Goal: Information Seeking & Learning: Learn about a topic

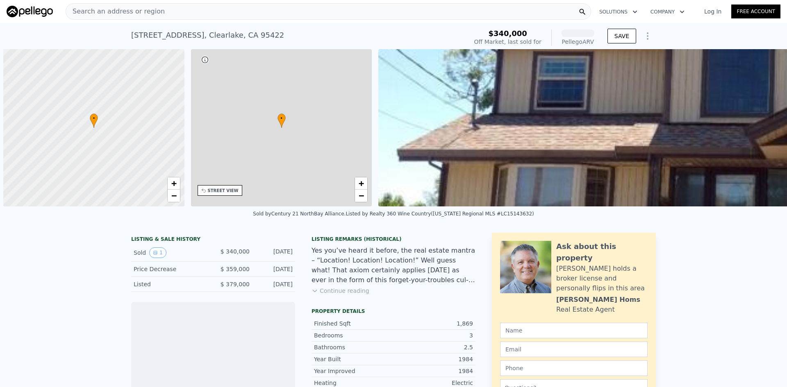
scroll to position [0, 3]
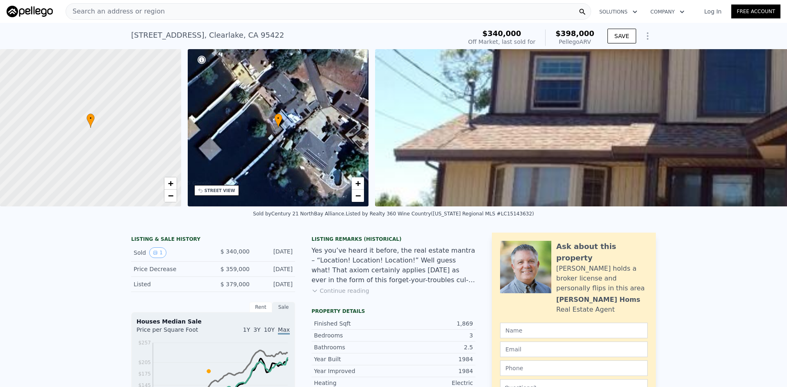
drag, startPoint x: 594, startPoint y: 42, endPoint x: 467, endPoint y: 34, distance: 127.4
click at [473, 31] on div "3951 Oak Dr , Clearlake , CA 95422 Sold Nov 2015 for $340k (~ARV $398k ) $340,0…" at bounding box center [393, 37] width 525 height 23
click at [458, 36] on div "3951 Oak Dr , Clearlake , CA 95422 Sold Nov 2015 for $340k (~ARV $398k )" at bounding box center [294, 37] width 327 height 23
drag, startPoint x: 588, startPoint y: 40, endPoint x: 560, endPoint y: 35, distance: 29.1
click at [560, 35] on div "$398,000 Pellego ARV" at bounding box center [569, 38] width 49 height 16
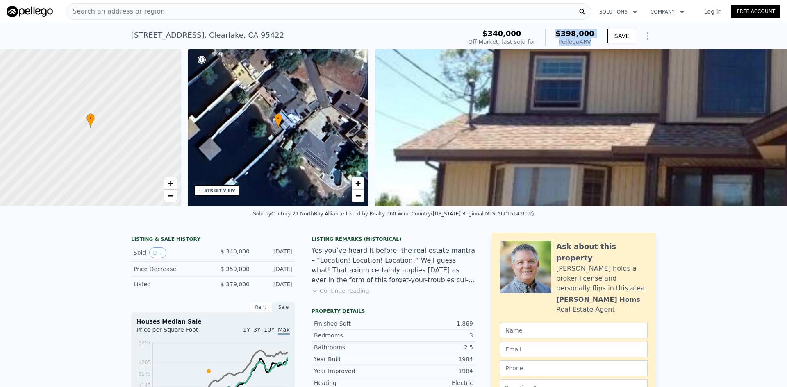
click at [558, 34] on div "$398,000 Pellego ARV" at bounding box center [569, 38] width 49 height 16
drag, startPoint x: 594, startPoint y: 41, endPoint x: 557, endPoint y: 35, distance: 37.8
click at [557, 35] on div "$340,000 Off Market, last sold for $398,000 Pellego ARV" at bounding box center [531, 37] width 133 height 23
click at [557, 35] on div "$398,000 Pellego ARV" at bounding box center [569, 38] width 49 height 16
drag, startPoint x: 602, startPoint y: 44, endPoint x: 552, endPoint y: 32, distance: 51.9
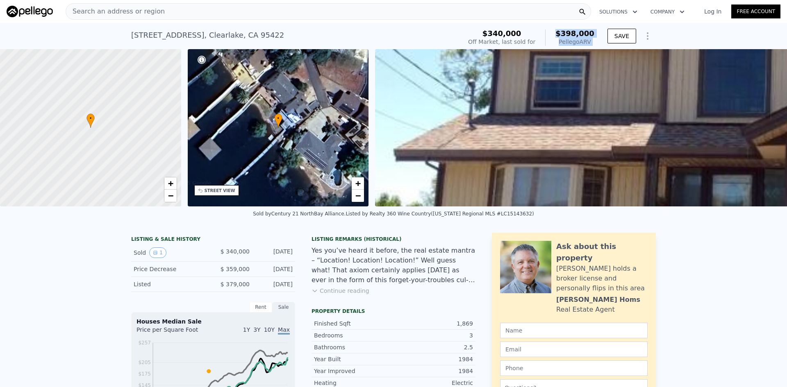
click at [552, 32] on div "$340,000 Off Market, last sold for $398,000 Pellego ARV SAVE" at bounding box center [560, 37] width 191 height 23
click at [552, 32] on div "$398,000 Pellego ARV" at bounding box center [569, 38] width 49 height 16
drag, startPoint x: 595, startPoint y: 43, endPoint x: 551, endPoint y: 30, distance: 46.0
click at [551, 30] on div "$340,000 Off Market, last sold for $398,000 Pellego ARV" at bounding box center [531, 37] width 133 height 23
click at [551, 30] on div "$398,000 Pellego ARV" at bounding box center [569, 38] width 49 height 16
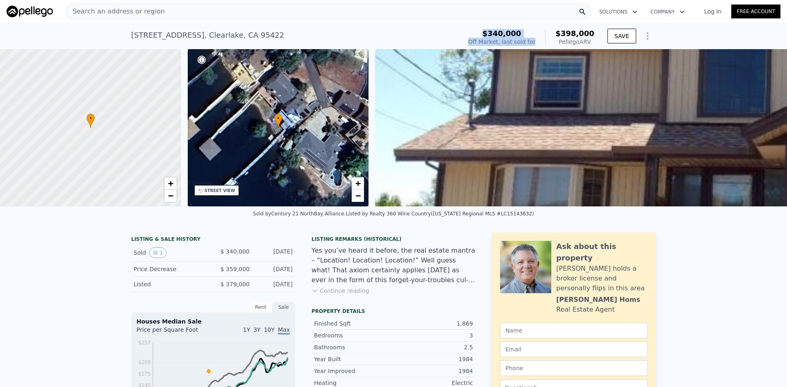
drag, startPoint x: 542, startPoint y: 41, endPoint x: 478, endPoint y: 31, distance: 64.8
click at [478, 31] on div "3951 Oak Dr , Clearlake , CA 95422 Sold Nov 2015 for $340k (~ARV $398k ) $340,0…" at bounding box center [393, 37] width 525 height 23
drag, startPoint x: 549, startPoint y: 44, endPoint x: 459, endPoint y: 32, distance: 91.0
click at [459, 32] on div "3951 Oak Dr , Clearlake , CA 95422 Sold Nov 2015 for $340k (~ARV $398k ) $340,0…" at bounding box center [393, 37] width 525 height 23
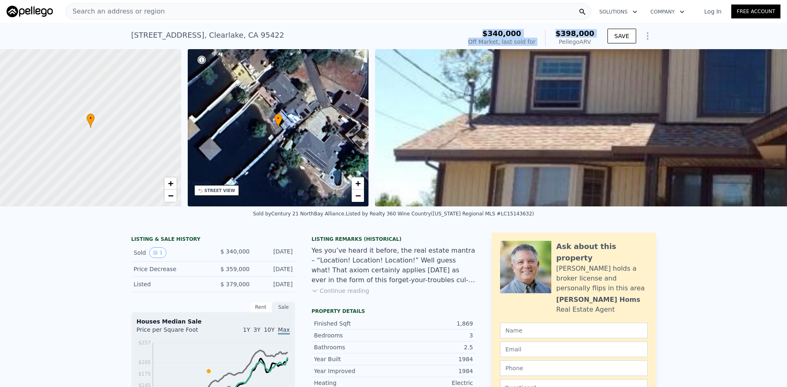
click at [458, 32] on div "3951 Oak Dr , Clearlake , CA 95422 Sold Nov 2015 for $340k (~ARV $398k )" at bounding box center [294, 37] width 327 height 23
drag, startPoint x: 542, startPoint y: 41, endPoint x: 459, endPoint y: 34, distance: 83.1
click at [459, 34] on div "3951 Oak Dr , Clearlake , CA 95422 Sold Nov 2015 for $340k (~ARV $398k ) $340,0…" at bounding box center [393, 37] width 525 height 23
click at [458, 34] on div "3951 Oak Dr , Clearlake , CA 95422 Sold Nov 2015 for $340k (~ARV $398k )" at bounding box center [294, 37] width 327 height 23
drag, startPoint x: 588, startPoint y: 42, endPoint x: 462, endPoint y: 36, distance: 125.6
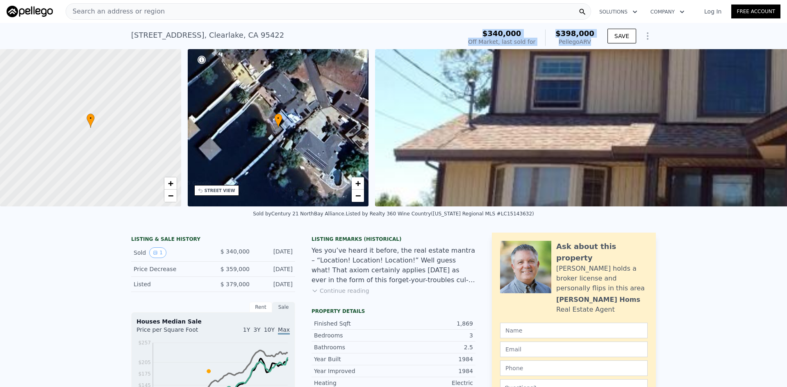
click at [463, 36] on div "3951 Oak Dr , Clearlake , CA 95422 Sold Nov 2015 for $340k (~ARV $398k ) $340,0…" at bounding box center [393, 37] width 525 height 23
click at [449, 36] on div "3951 Oak Dr , Clearlake , CA 95422 Sold Nov 2015 for $340k (~ARV $398k )" at bounding box center [294, 37] width 327 height 23
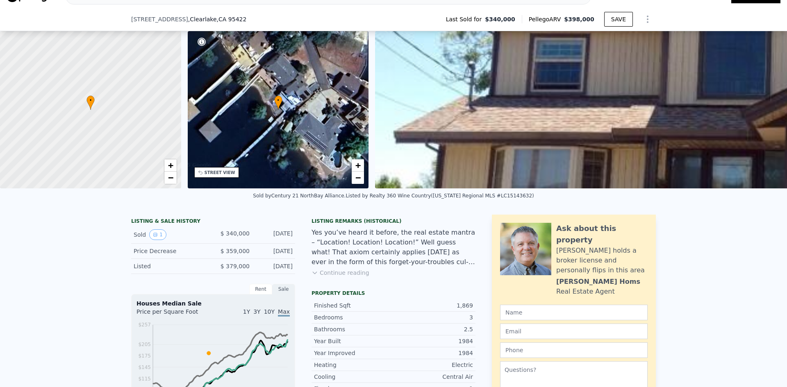
scroll to position [79, 0]
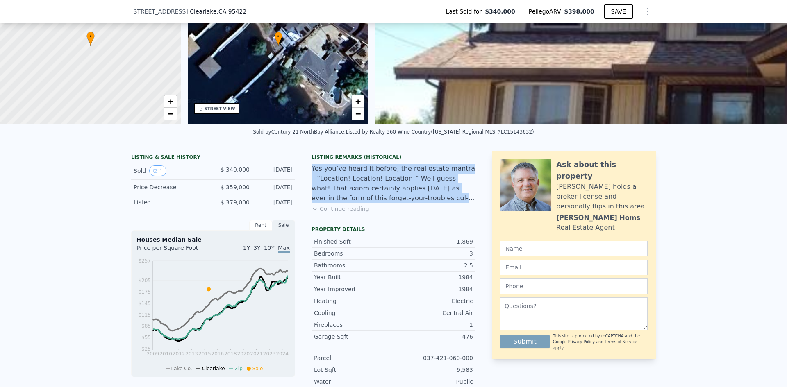
drag, startPoint x: 459, startPoint y: 207, endPoint x: 309, endPoint y: 168, distance: 155.0
click at [312, 168] on div "Listing Remarks (Historical) Yes you’ve heard it before, the real estate mantra…" at bounding box center [394, 188] width 164 height 69
click at [376, 189] on div "Yes you’ve heard it before, the real estate mantra – “Location! Location! Locat…" at bounding box center [394, 183] width 164 height 39
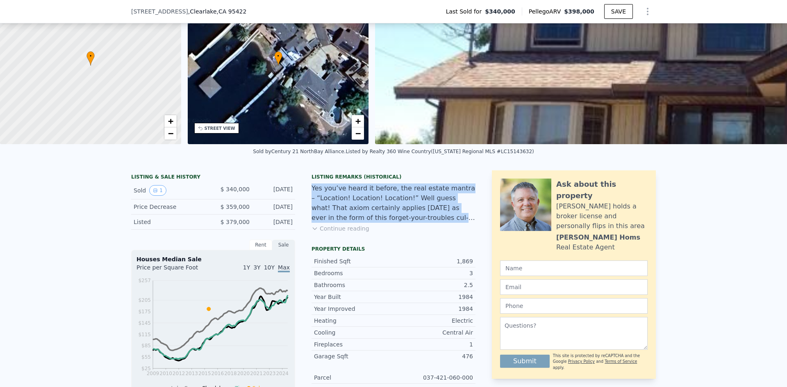
scroll to position [3, 0]
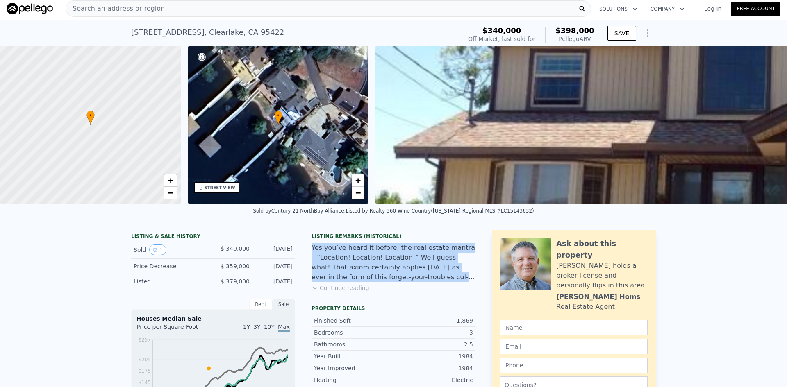
click at [426, 269] on div "Yes you’ve heard it before, the real estate mantra – “Location! Location! Locat…" at bounding box center [394, 262] width 164 height 39
drag, startPoint x: 467, startPoint y: 285, endPoint x: 312, endPoint y: 245, distance: 160.1
click at [312, 245] on div "Listing Remarks (Historical) Yes you’ve heard it before, the real estate mantra…" at bounding box center [394, 267] width 164 height 69
click at [405, 267] on div "Yes you’ve heard it before, the real estate mantra – “Location! Location! Locat…" at bounding box center [394, 262] width 164 height 39
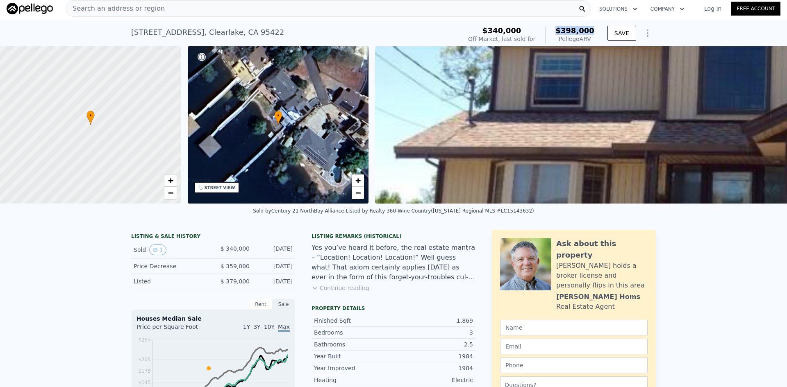
drag, startPoint x: 593, startPoint y: 29, endPoint x: 560, endPoint y: 31, distance: 33.3
click at [560, 31] on div "$398,000 Pellego ARV" at bounding box center [569, 35] width 49 height 16
copy span "$398,000"
click at [586, 53] on img at bounding box center [765, 124] width 781 height 157
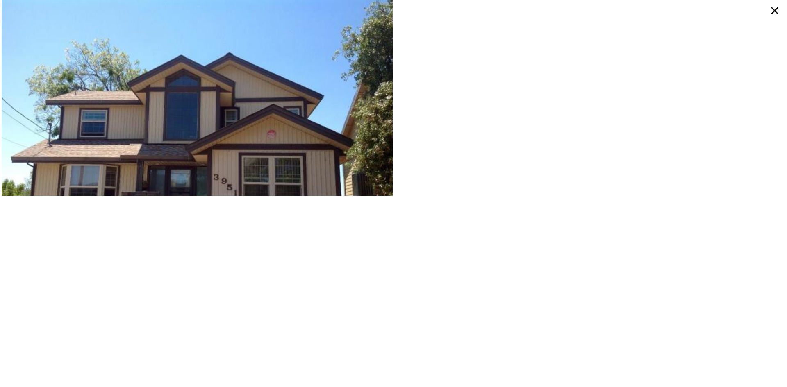
drag, startPoint x: 586, startPoint y: 53, endPoint x: 787, endPoint y: 39, distance: 201.4
click at [559, 30] on div at bounding box center [393, 193] width 787 height 387
click at [775, 12] on icon at bounding box center [775, 10] width 15 height 15
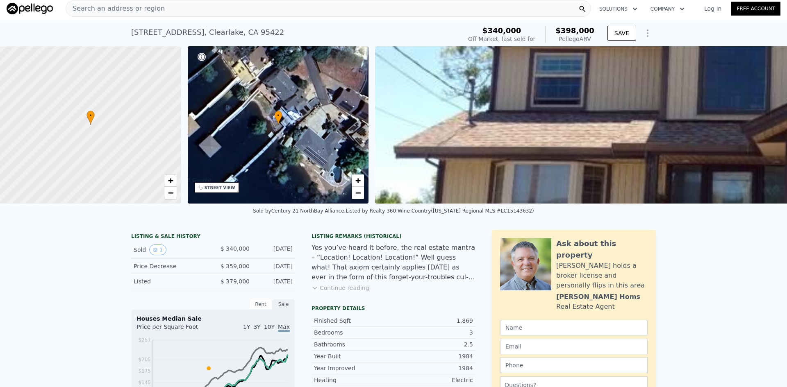
drag, startPoint x: 603, startPoint y: 46, endPoint x: 454, endPoint y: 30, distance: 149.7
drag, startPoint x: 526, startPoint y: 38, endPoint x: 458, endPoint y: 28, distance: 68.0
click at [458, 28] on div "3951 Oak Dr , Clearlake , CA 95422 Sold Nov 2015 for $340k (~ARV $398k ) $340,0…" at bounding box center [393, 34] width 525 height 23
click at [444, 30] on div "3951 Oak Dr , Clearlake , CA 95422 Sold Nov 2015 for $340k (~ARV $398k )" at bounding box center [294, 34] width 327 height 23
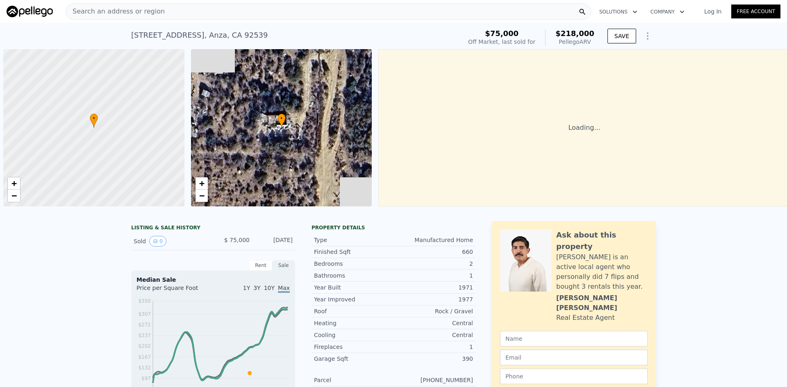
scroll to position [0, 3]
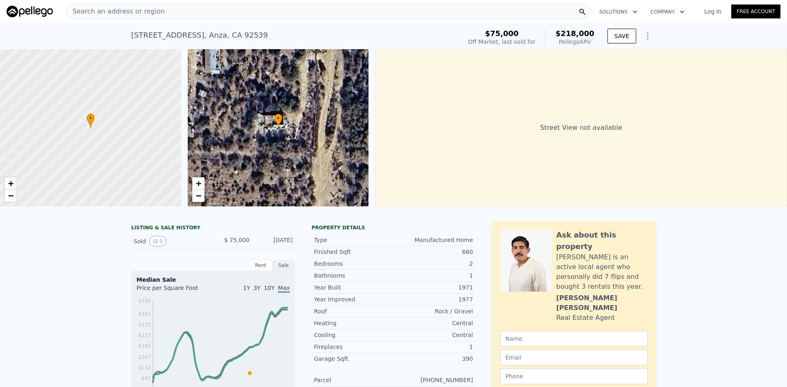
drag, startPoint x: 539, startPoint y: 37, endPoint x: 461, endPoint y: 41, distance: 78.4
click at [463, 33] on div "58965 Burnt Valley Rd , Anza , CA 92539 Sold May 2018 for $75k (~ARV $218k ) $7…" at bounding box center [393, 37] width 525 height 23
click at [458, 41] on div "58965 Burnt Valley Rd , Anza , CA 92539 Sold May 2018 for $75k (~ARV $218k )" at bounding box center [294, 37] width 327 height 23
drag, startPoint x: 546, startPoint y: 40, endPoint x: 455, endPoint y: 33, distance: 91.3
click at [455, 33] on div "58965 Burnt Valley Rd , Anza , CA 92539 Sold May 2018 for $75k (~ARV $218k ) $7…" at bounding box center [393, 37] width 525 height 23
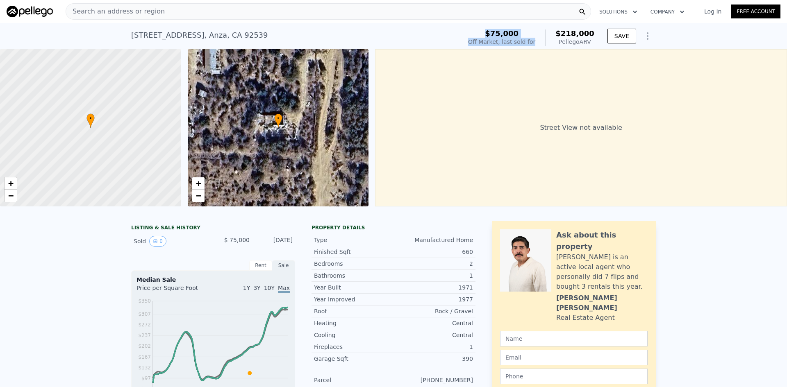
click at [455, 33] on div "58965 Burnt Valley Rd , Anza , CA 92539 Sold May 2018 for $75k (~ARV $218k )" at bounding box center [294, 37] width 327 height 23
drag, startPoint x: 528, startPoint y: 38, endPoint x: 464, endPoint y: 36, distance: 64.0
click at [468, 36] on div "58965 Burnt Valley Rd , Anza , CA 92539 Sold May 2018 for $75k (~ARV $218k ) $7…" at bounding box center [393, 37] width 525 height 23
click at [433, 39] on div "58965 Burnt Valley Rd , Anza , CA 92539 Sold May 2018 for $75k (~ARV $218k )" at bounding box center [294, 37] width 327 height 23
click at [178, 9] on div "Search an address or region" at bounding box center [329, 11] width 526 height 16
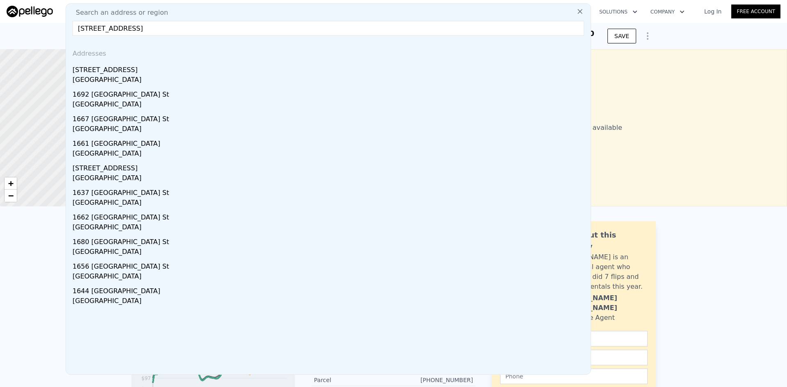
type input "1632 Ontario St, Fairfield, CA 94533"
click at [579, 15] on button at bounding box center [580, 11] width 15 height 16
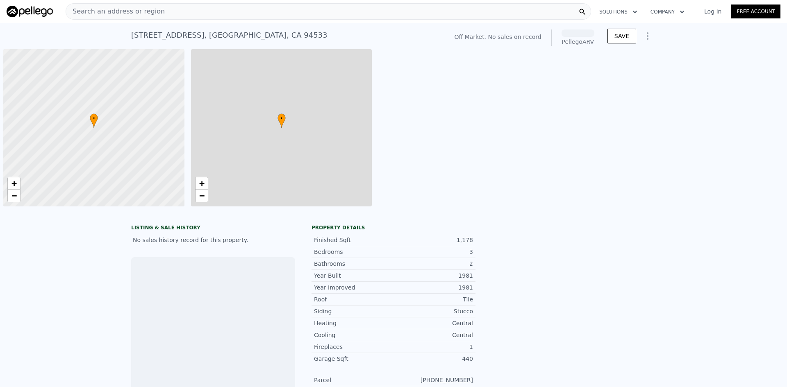
scroll to position [0, 3]
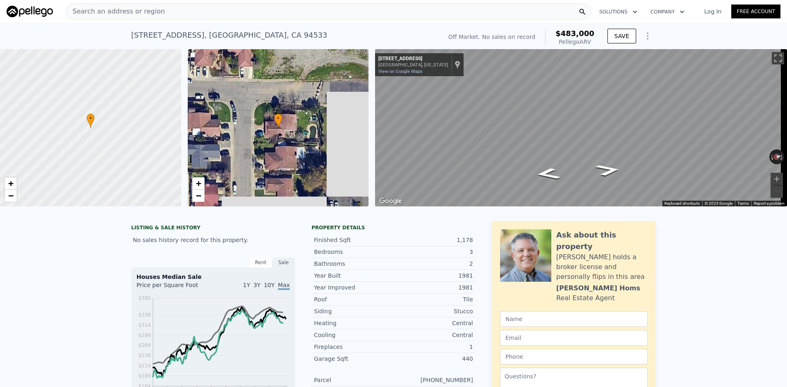
drag, startPoint x: 591, startPoint y: 42, endPoint x: 549, endPoint y: 34, distance: 42.6
click at [549, 34] on div "Off Market. No sales on record $483,000 Pellego ARV" at bounding box center [522, 38] width 146 height 16
click at [402, 36] on div "[STREET_ADDRESS] No sales on record (~ARV $483k )" at bounding box center [285, 37] width 308 height 23
